Goal: Task Accomplishment & Management: Use online tool/utility

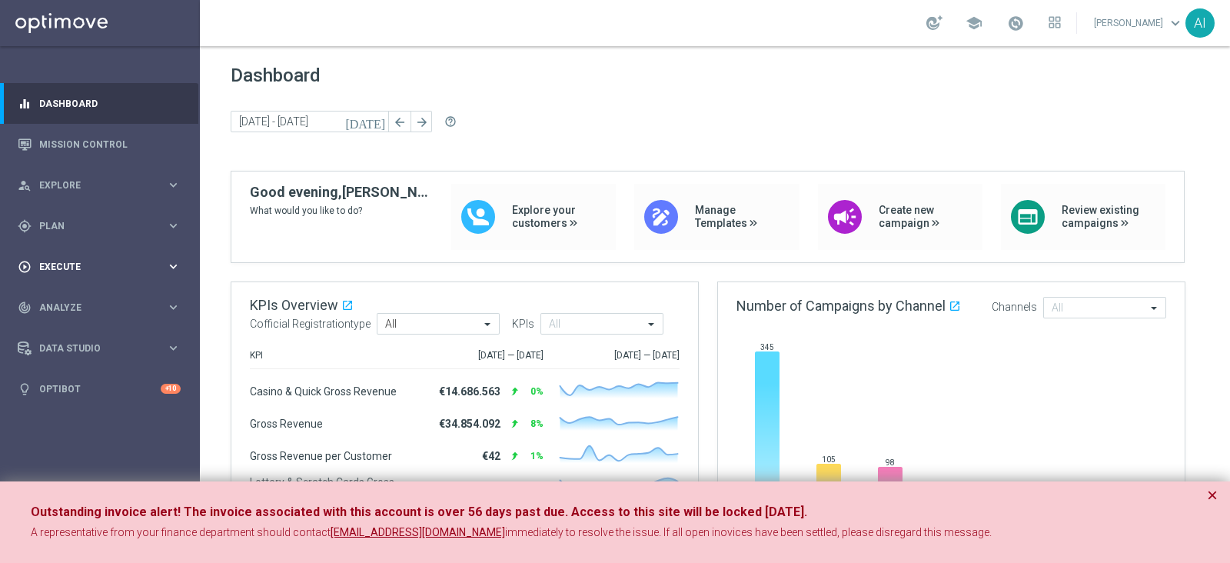
click at [101, 271] on span "Execute" at bounding box center [102, 266] width 127 height 9
click at [96, 231] on div "gps_fixed Plan" at bounding box center [92, 226] width 148 height 14
click at [81, 299] on span "Templates" at bounding box center [96, 303] width 110 height 9
click at [69, 328] on link "Optimail" at bounding box center [104, 326] width 112 height 12
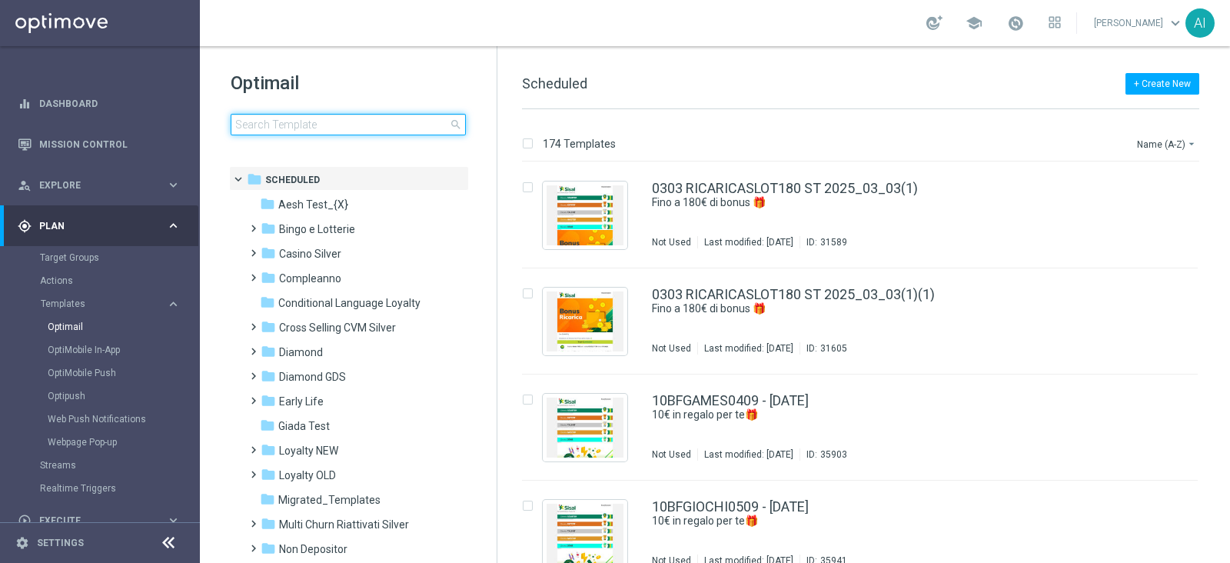
click at [314, 121] on input at bounding box center [348, 125] width 235 height 22
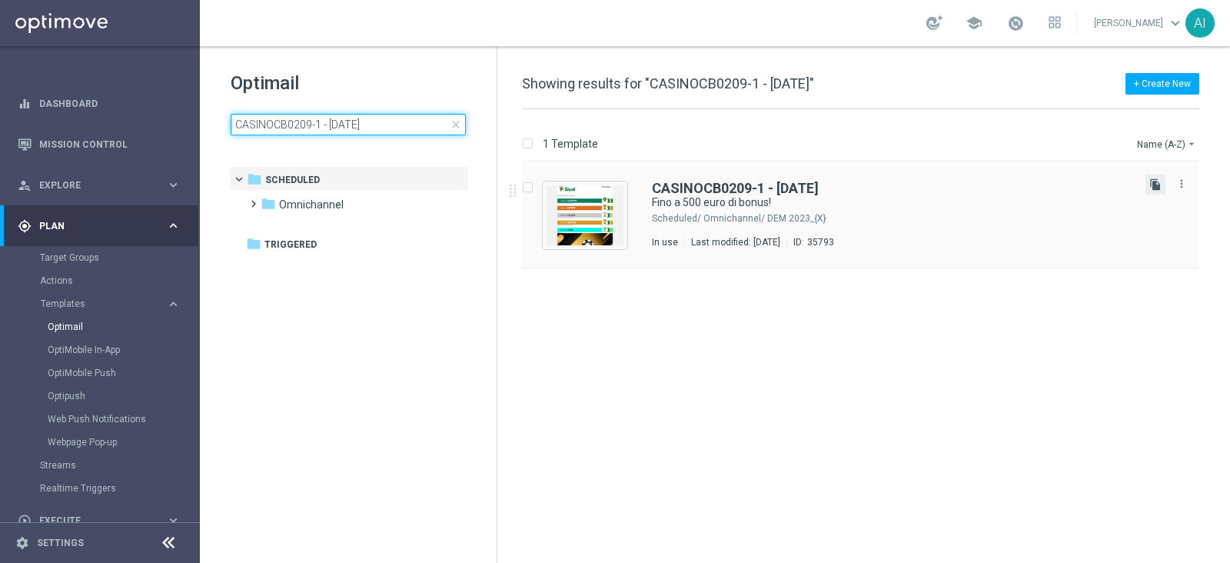
type input "CASINOCB0209-1 - [DATE]"
click at [1153, 182] on icon "file_copy" at bounding box center [1155, 184] width 12 height 12
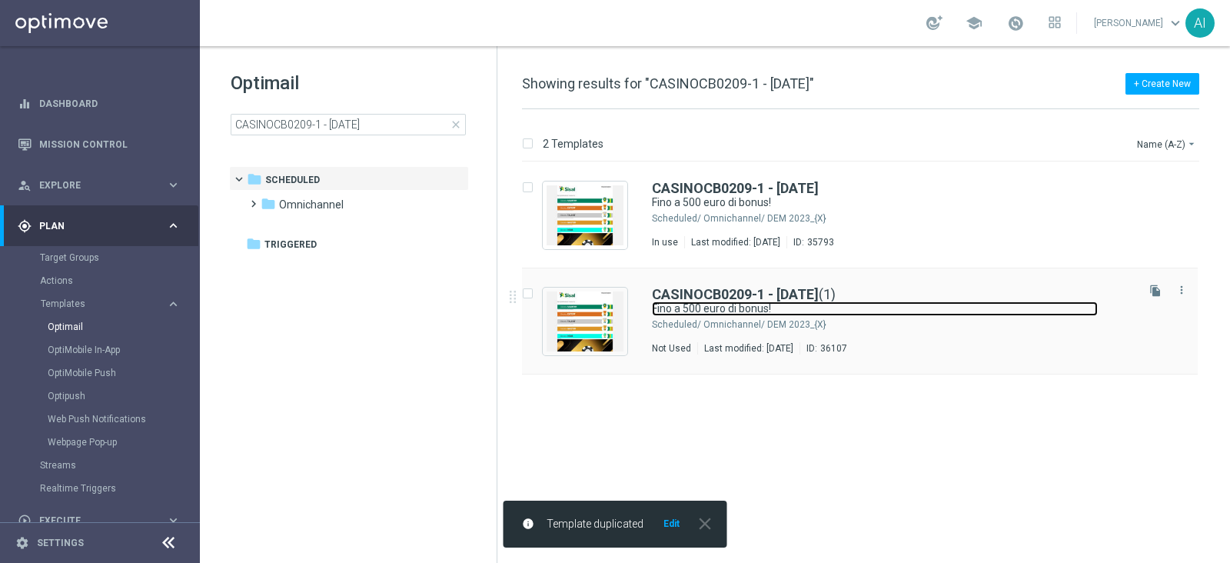
click at [1035, 306] on link "Fino a 500 euro di bonus!" at bounding box center [875, 308] width 446 height 15
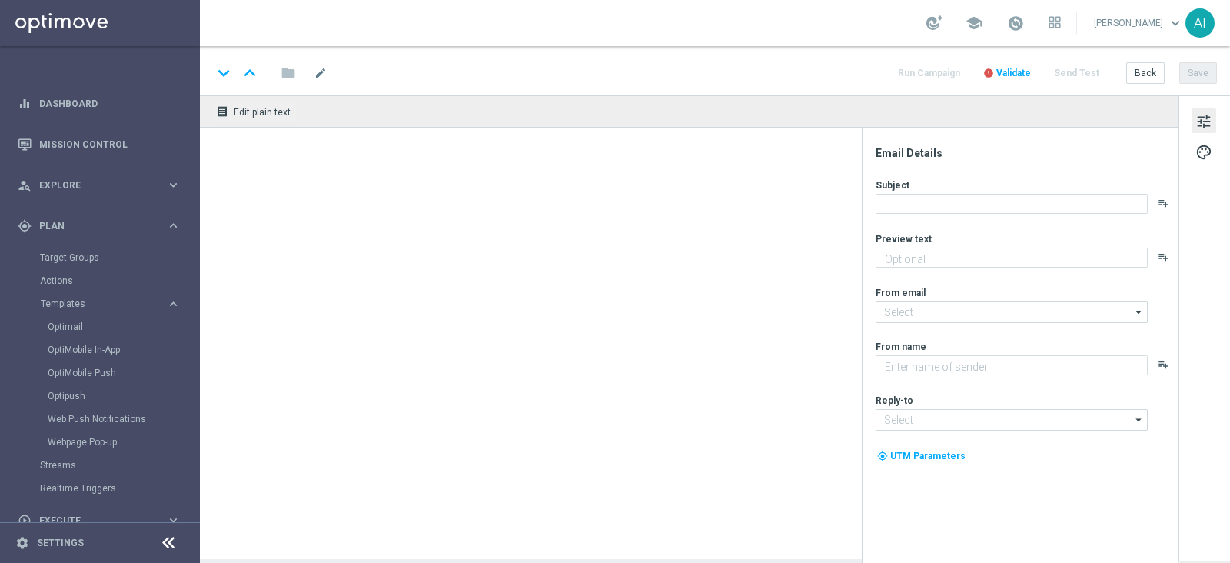
type textarea "Scopri cosa ti abbiamo riservato!"
type input "[EMAIL_ADDRESS][DOMAIN_NAME]"
type textarea "Sisal"
type input "[EMAIL_ADDRESS][DOMAIN_NAME]"
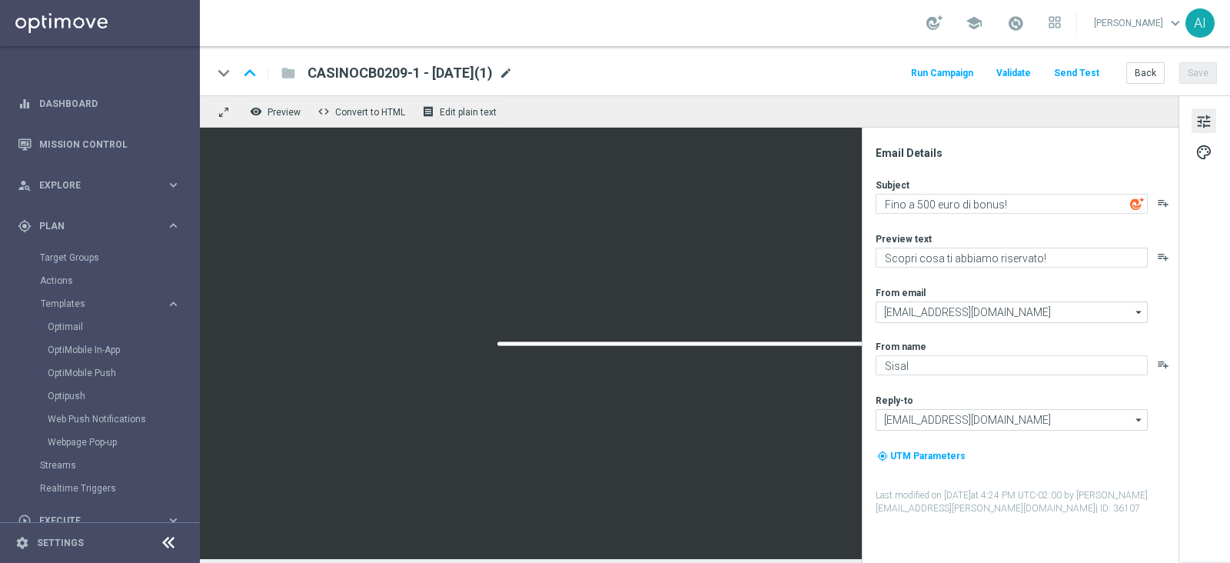
click at [513, 67] on span "mode_edit" at bounding box center [506, 73] width 14 height 14
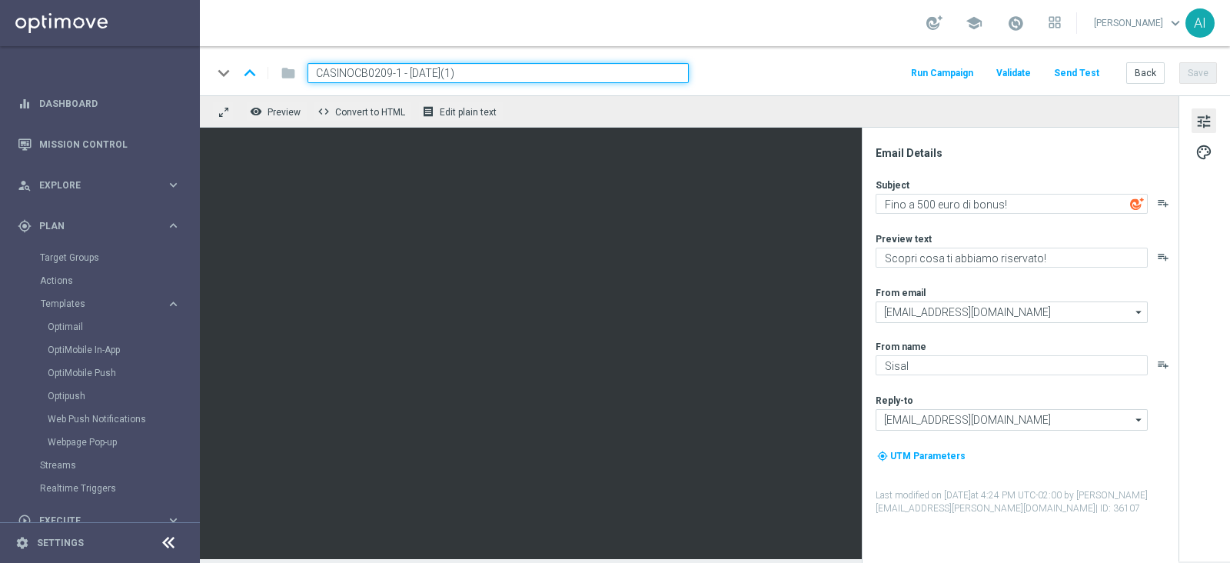
click at [373, 71] on input "CASINOCB0209-1 - [DATE](1)" at bounding box center [497, 73] width 381 height 20
click at [419, 69] on input "CASINOCB1209-1 - [DATE](1)" at bounding box center [497, 73] width 381 height 20
click at [497, 75] on input "CASINOCB1209-1 - [DATE](1)" at bounding box center [497, 73] width 381 height 20
type input "CASINOCB1209-1 - [DATE]"
click at [1207, 71] on button "Save" at bounding box center [1198, 73] width 38 height 22
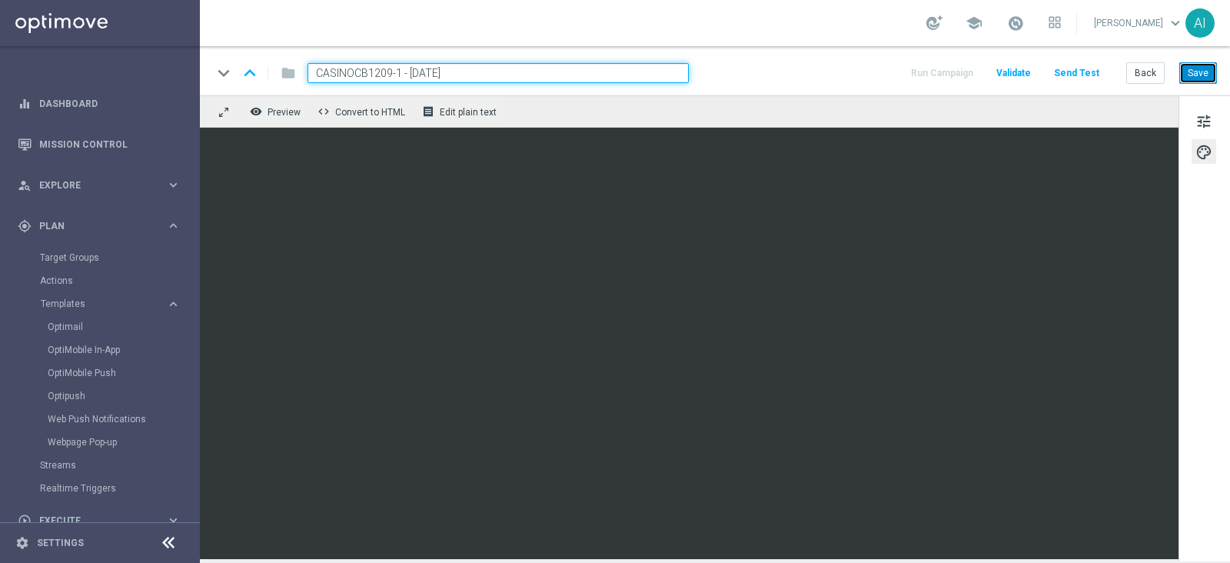
click at [1196, 74] on button "Save" at bounding box center [1198, 73] width 38 height 22
drag, startPoint x: 472, startPoint y: 67, endPoint x: 15, endPoint y: 43, distance: 457.2
click at [15, 43] on main "equalizer Dashboard Mission Control" at bounding box center [615, 281] width 1230 height 563
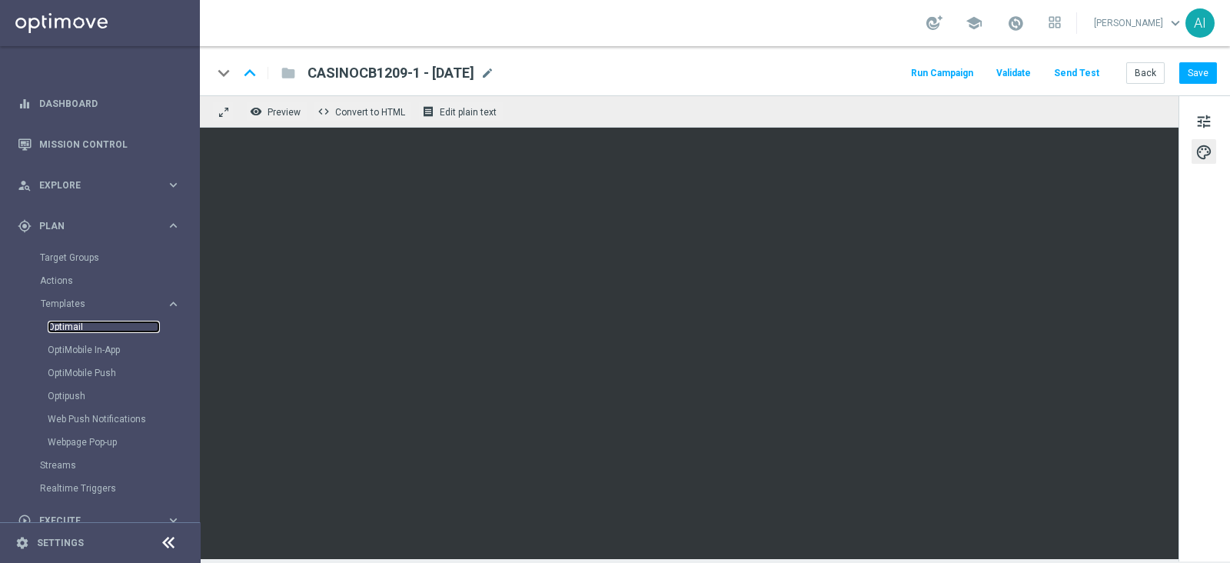
click at [65, 327] on link "Optimail" at bounding box center [104, 326] width 112 height 12
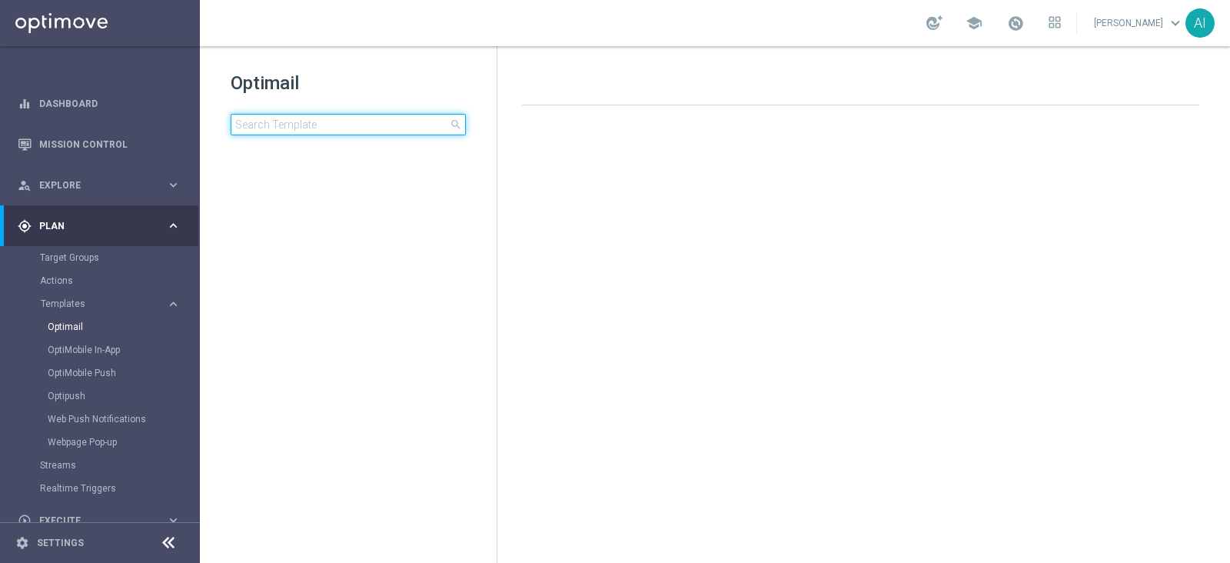
click at [311, 120] on input at bounding box center [348, 125] width 235 height 22
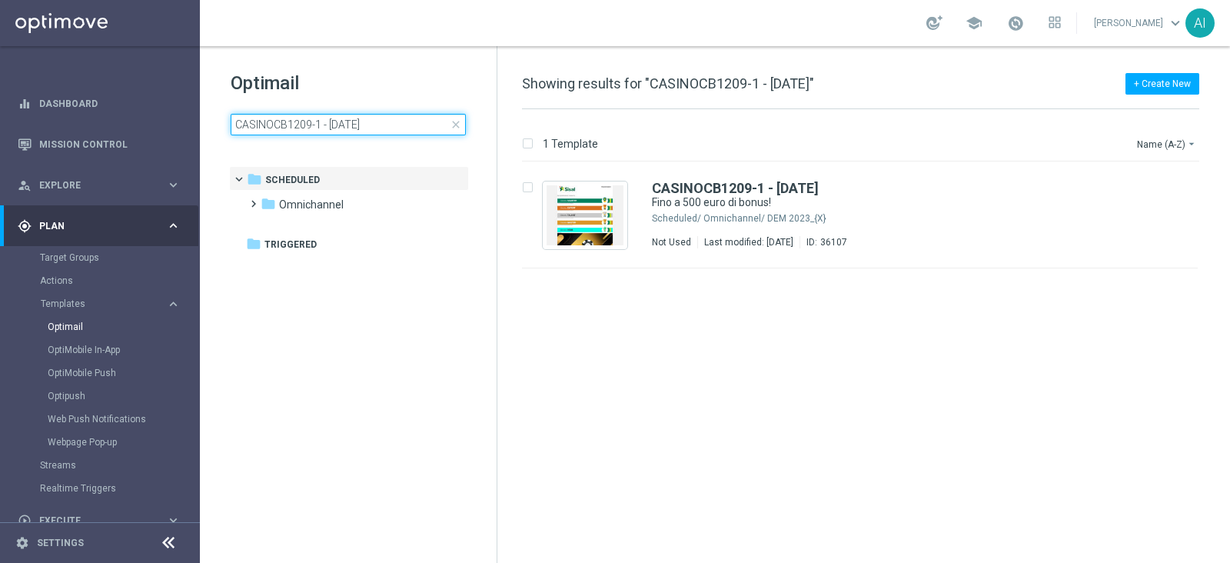
type input "CASINOCB1209-1 - [DATE]"
